Goal: Use online tool/utility: Utilize a website feature to perform a specific function

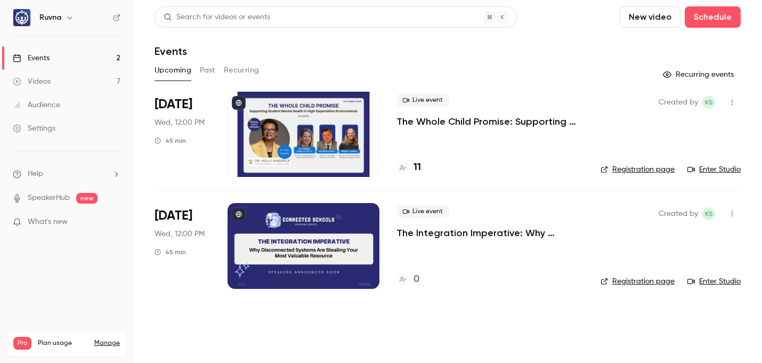
click at [74, 86] on link "Videos 7" at bounding box center [66, 81] width 133 height 23
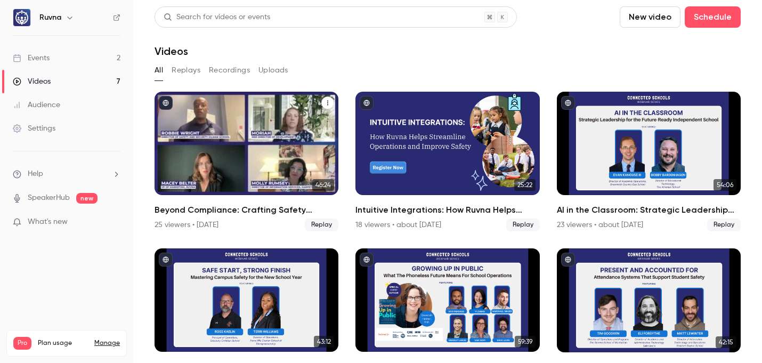
click at [237, 215] on h2 "Beyond Compliance: Crafting Safety Protocols That Preserve School Culture" at bounding box center [247, 210] width 184 height 13
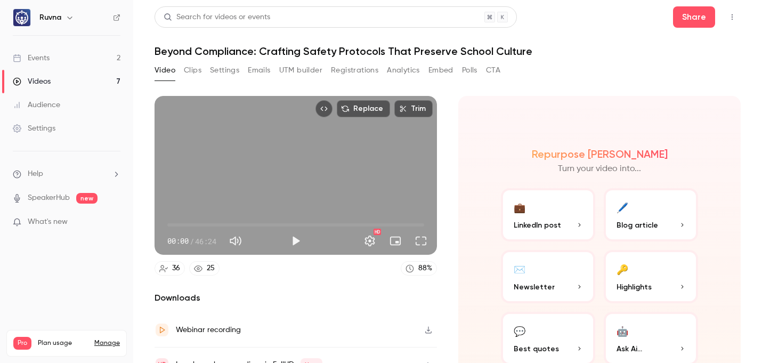
click at [311, 75] on button "UTM builder" at bounding box center [300, 70] width 43 height 17
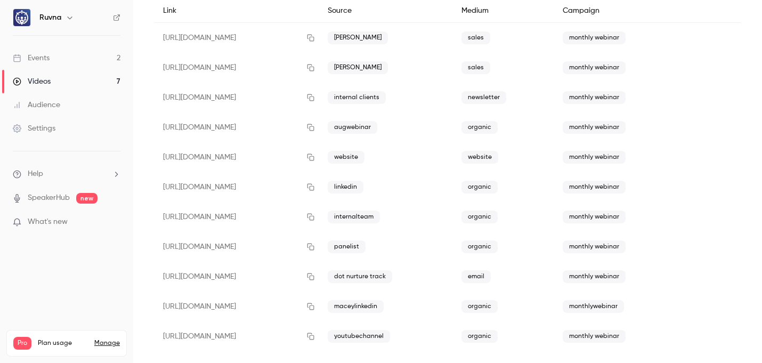
scroll to position [117, 0]
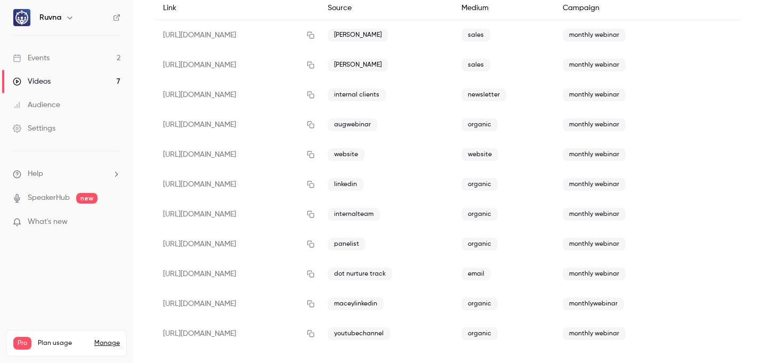
click at [90, 55] on link "Events 2" at bounding box center [66, 57] width 133 height 23
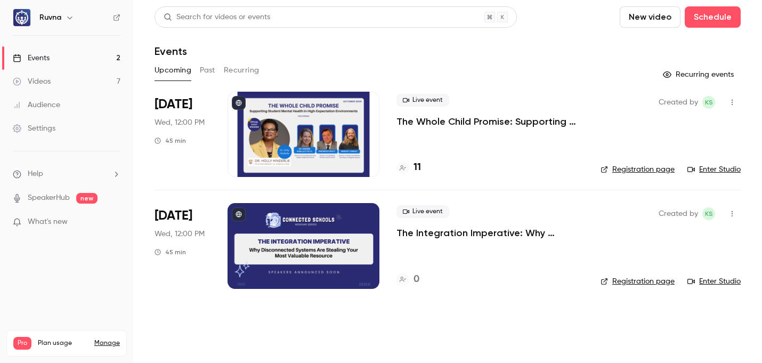
click at [457, 121] on p "The Whole Child Promise: Supporting Student Mental Health in High-Expectation E…" at bounding box center [489, 121] width 187 height 13
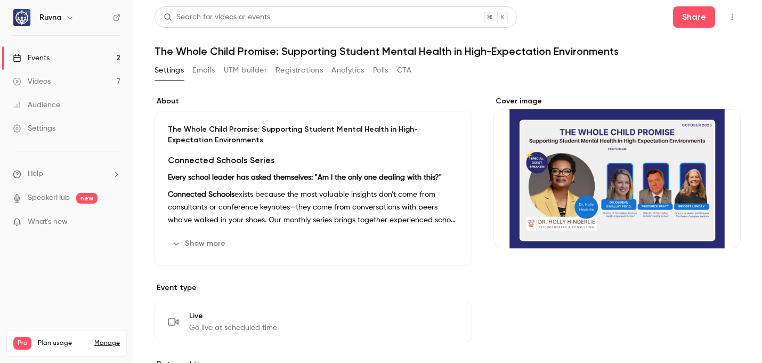
click at [265, 69] on button "UTM builder" at bounding box center [245, 70] width 43 height 17
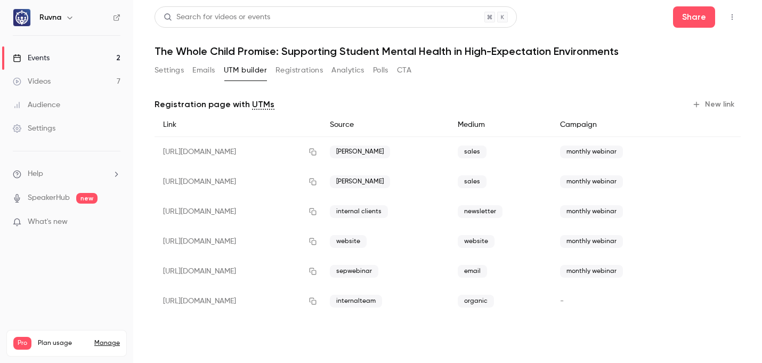
click at [722, 100] on button "New link" at bounding box center [714, 104] width 53 height 17
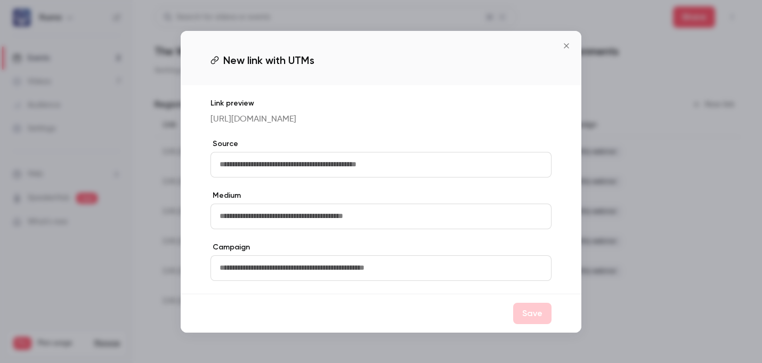
click at [509, 174] on input "text" at bounding box center [380, 165] width 341 height 26
type input "********"
click at [457, 224] on input "text" at bounding box center [380, 217] width 341 height 26
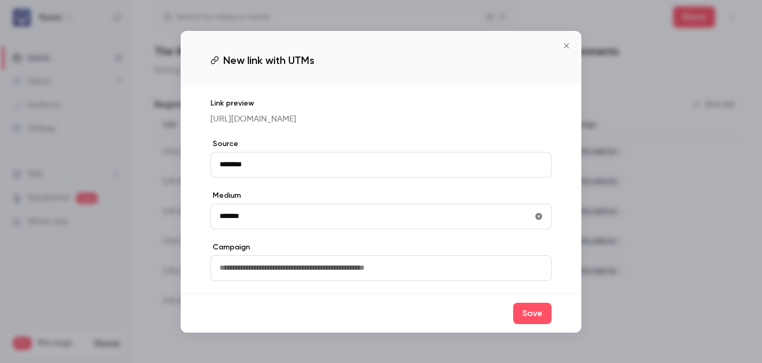
type input "*******"
click at [471, 281] on input "text" at bounding box center [380, 268] width 341 height 26
type input "**********"
click at [528, 324] on button "Save" at bounding box center [532, 313] width 38 height 21
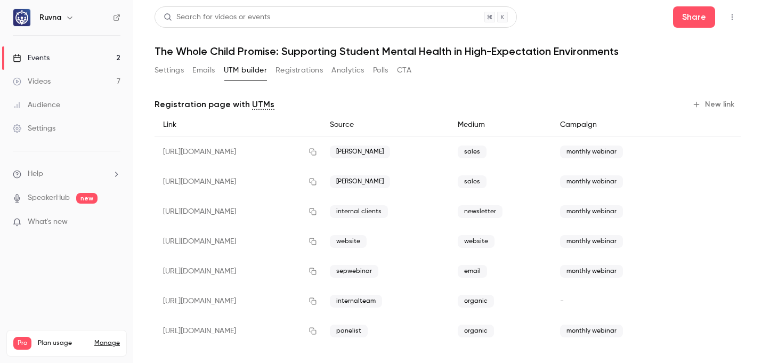
scroll to position [6, 0]
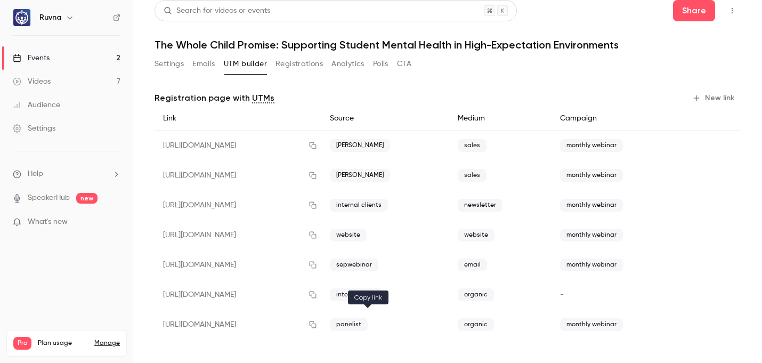
click at [317, 322] on icon "button" at bounding box center [313, 324] width 7 height 7
click at [730, 11] on icon "button" at bounding box center [732, 10] width 9 height 7
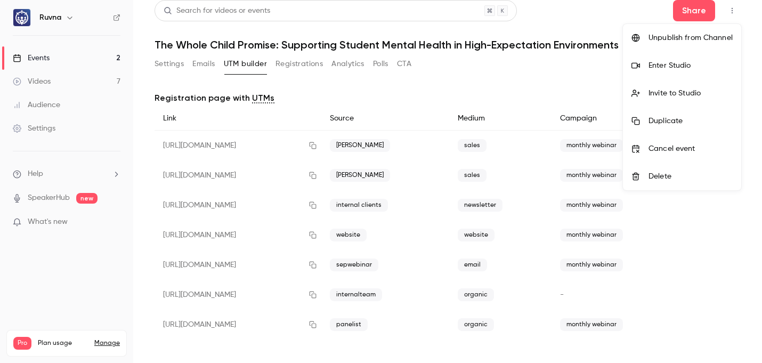
click at [705, 65] on div "Enter Studio" at bounding box center [691, 65] width 84 height 11
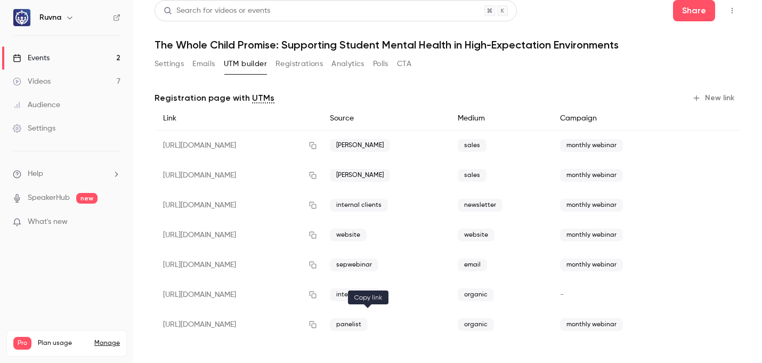
click at [317, 323] on icon "button" at bounding box center [313, 324] width 9 height 7
